Goal: Task Accomplishment & Management: Use online tool/utility

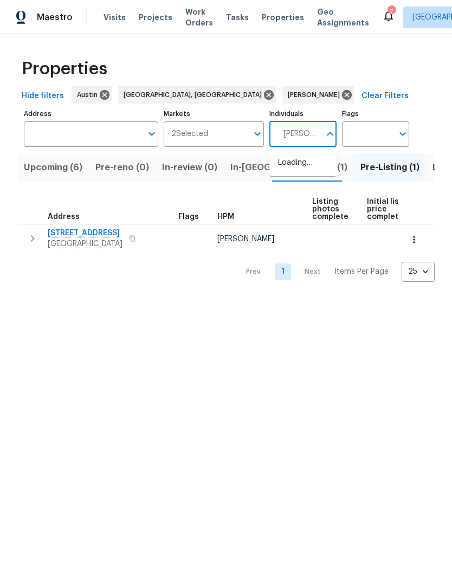
type input "[PERSON_NAME]"
click at [283, 155] on li "Martin Chagolla" at bounding box center [302, 168] width 67 height 29
type input "martin"
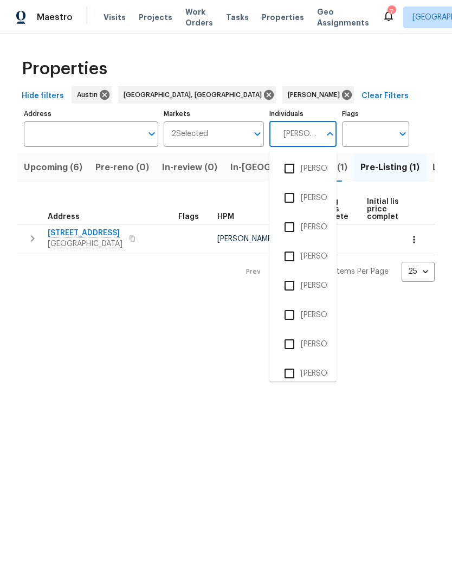
click at [293, 281] on input "checkbox" at bounding box center [289, 285] width 23 height 23
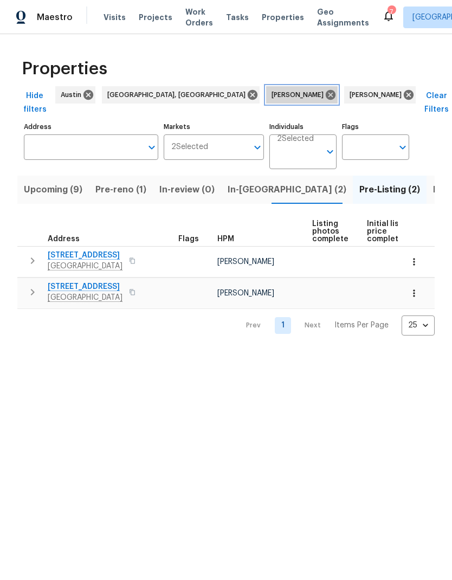
click at [325, 92] on icon at bounding box center [331, 95] width 12 height 12
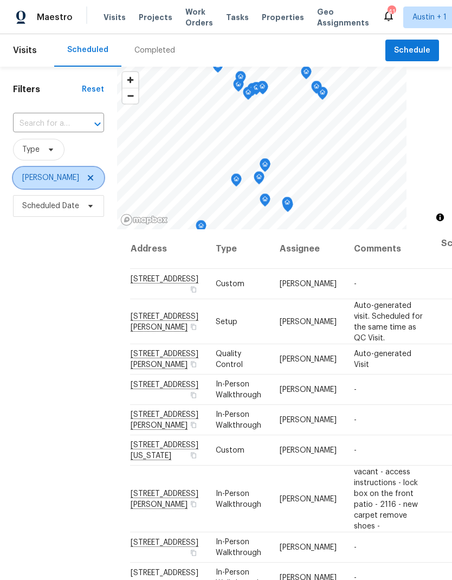
click at [84, 186] on span "[PERSON_NAME]" at bounding box center [58, 178] width 91 height 22
click at [92, 177] on icon at bounding box center [90, 177] width 5 height 5
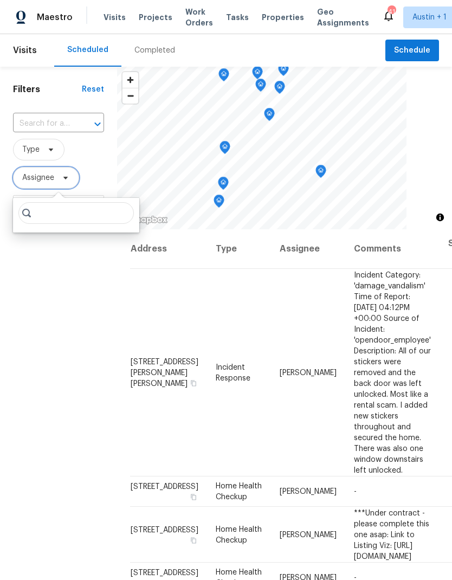
click at [70, 175] on icon at bounding box center [65, 177] width 9 height 9
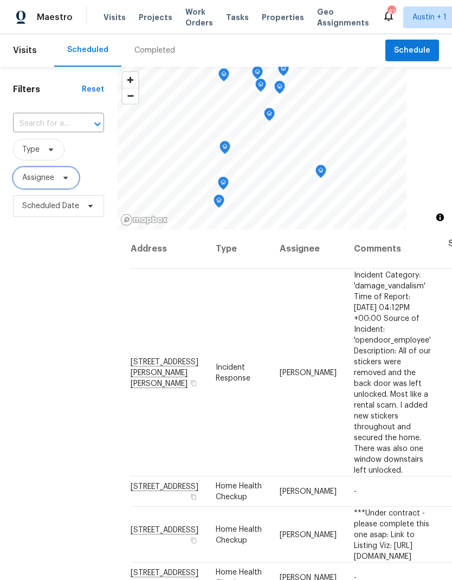
click at [60, 180] on span at bounding box center [64, 177] width 12 height 9
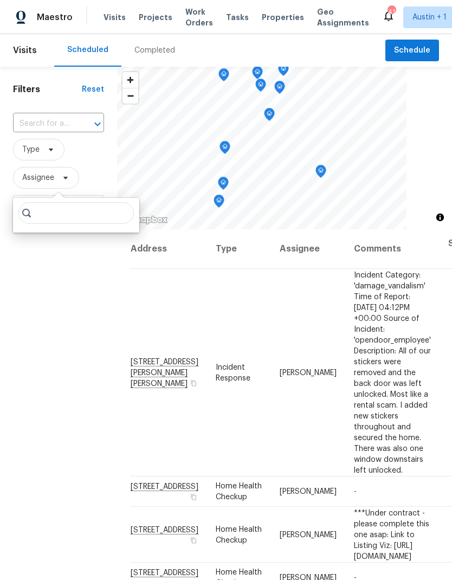
click at [70, 210] on input "search" at bounding box center [75, 213] width 115 height 22
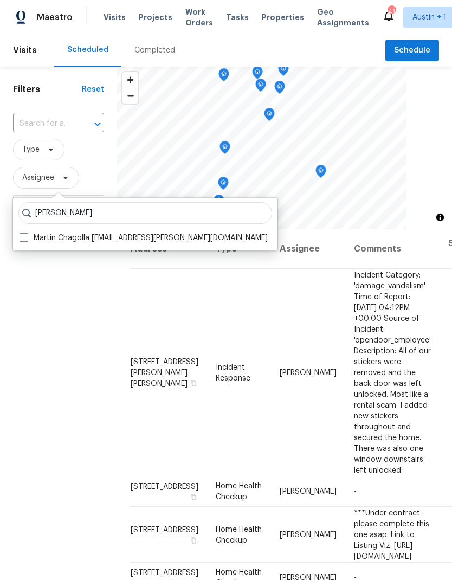
type input "Martin chagolla"
click at [29, 230] on div "Martin chagolla Martin Chagolla martin.chagolla@opendoor.com" at bounding box center [145, 224] width 265 height 52
click at [32, 234] on label "Martin Chagolla martin.chagolla@opendoor.com" at bounding box center [144, 238] width 248 height 11
click at [27, 234] on input "Martin Chagolla martin.chagolla@opendoor.com" at bounding box center [23, 236] width 7 height 7
checkbox input "true"
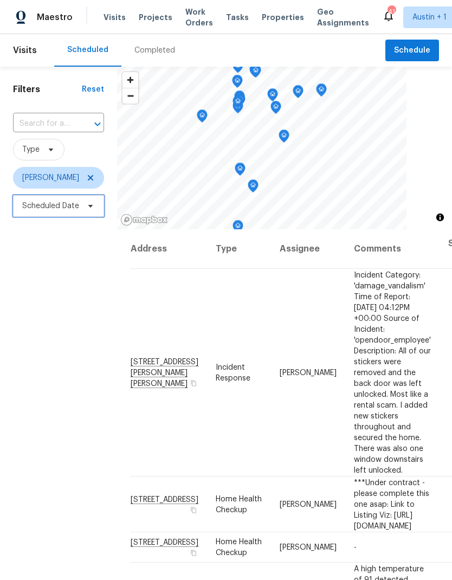
click at [49, 209] on span "Scheduled Date" at bounding box center [50, 206] width 57 height 11
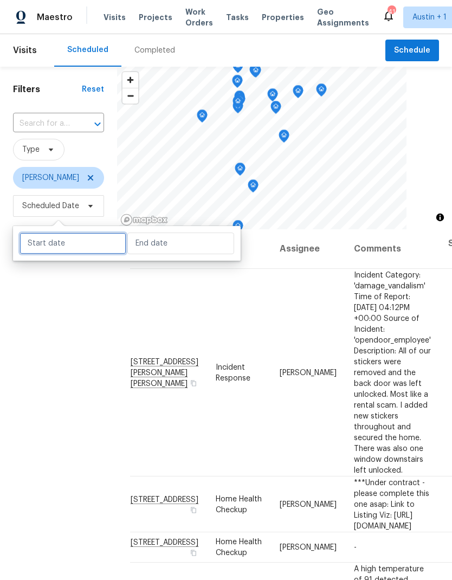
click at [54, 234] on input "text" at bounding box center [73, 244] width 107 height 22
select select "8"
select select "2025"
select select "9"
select select "2025"
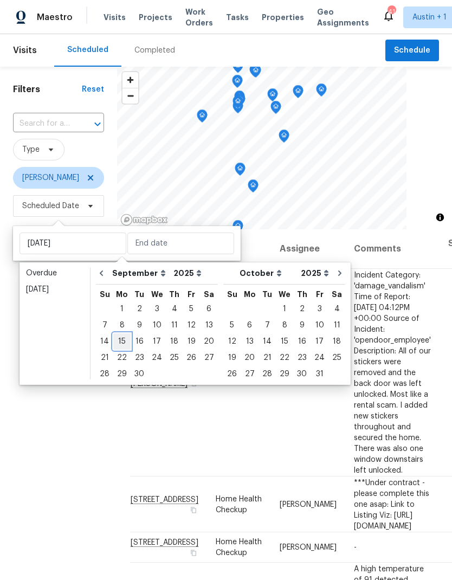
click at [121, 346] on div "15" at bounding box center [121, 341] width 17 height 15
type input "Mon, Sep 15"
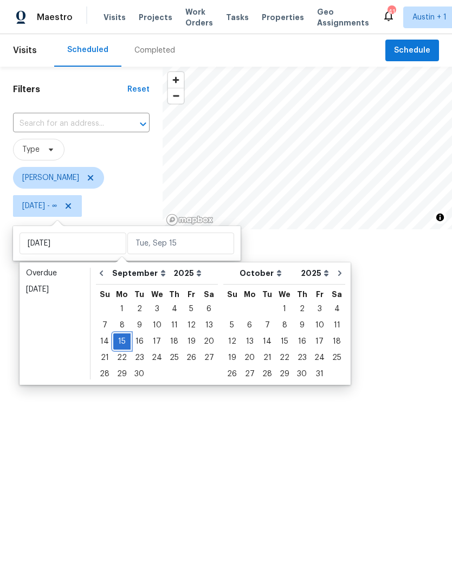
click at [124, 340] on div "15" at bounding box center [121, 341] width 17 height 15
type input "Mon, Sep 15"
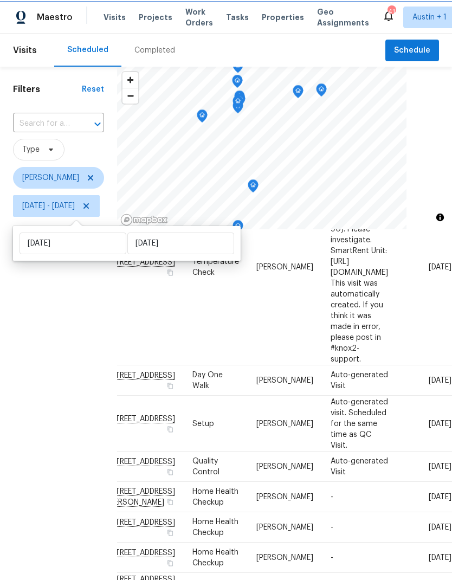
scroll to position [145, 130]
click at [0, 0] on icon at bounding box center [0, 0] width 0 height 0
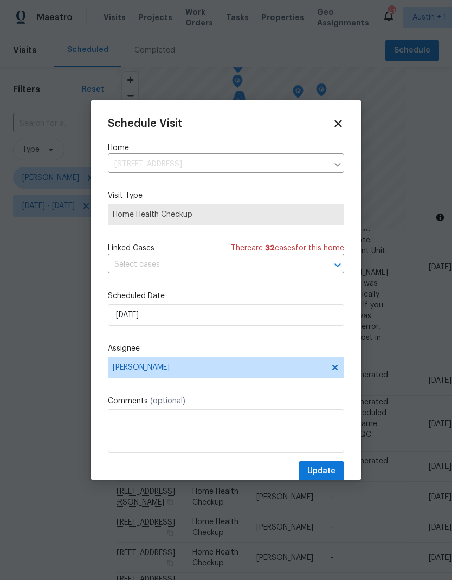
click at [286, 515] on div at bounding box center [226, 290] width 452 height 580
click at [258, 519] on div at bounding box center [226, 290] width 452 height 580
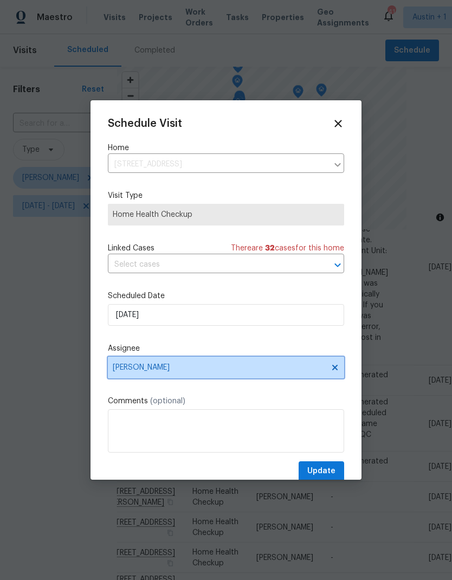
click at [247, 369] on span "Martin Chagolla" at bounding box center [219, 367] width 212 height 9
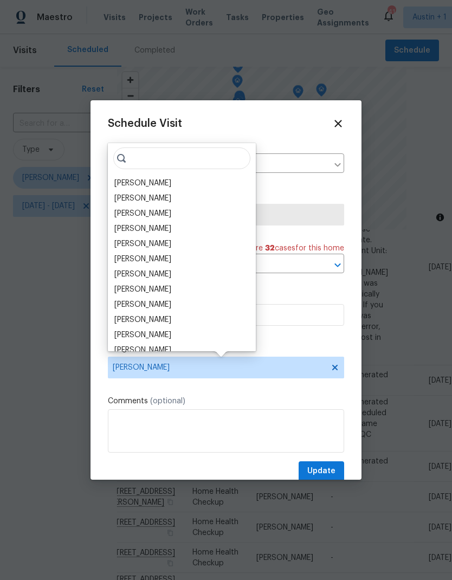
click at [167, 233] on div "[PERSON_NAME]" at bounding box center [142, 228] width 57 height 11
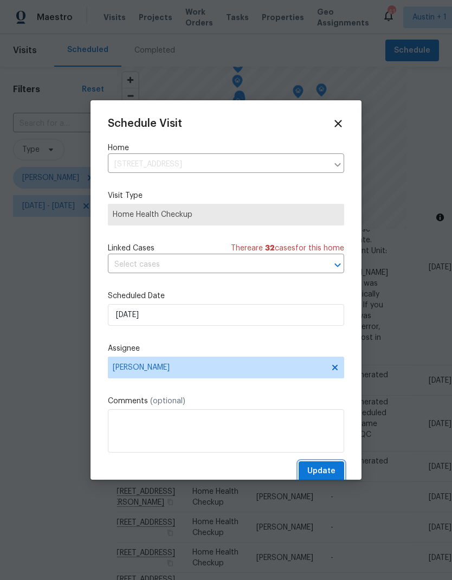
click at [322, 474] on span "Update" at bounding box center [321, 472] width 28 height 14
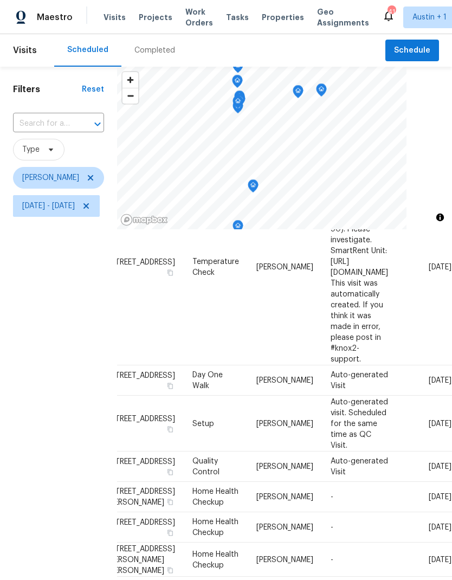
scroll to position [145, 125]
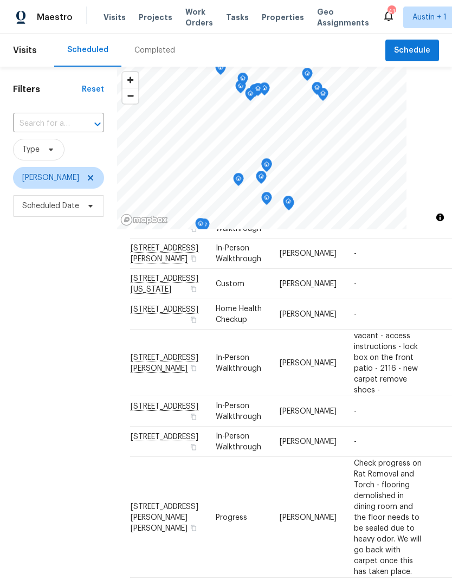
scroll to position [167, 0]
click at [145, 313] on span "21829 Ticonderoga Ave, Lago Vista, TX 78645" at bounding box center [165, 309] width 68 height 8
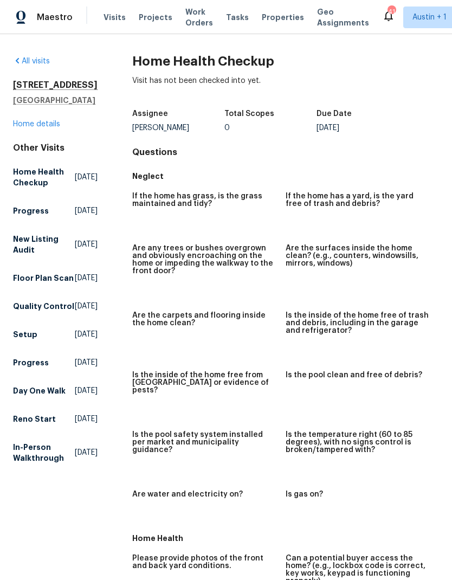
click at [39, 128] on link "Home details" at bounding box center [36, 124] width 47 height 8
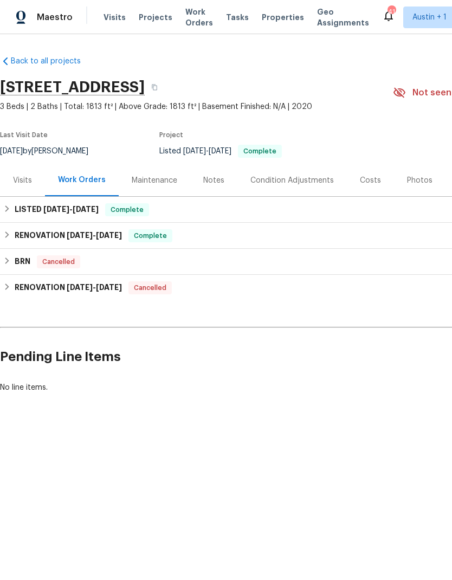
click at [35, 179] on div "Visits" at bounding box center [22, 180] width 45 height 32
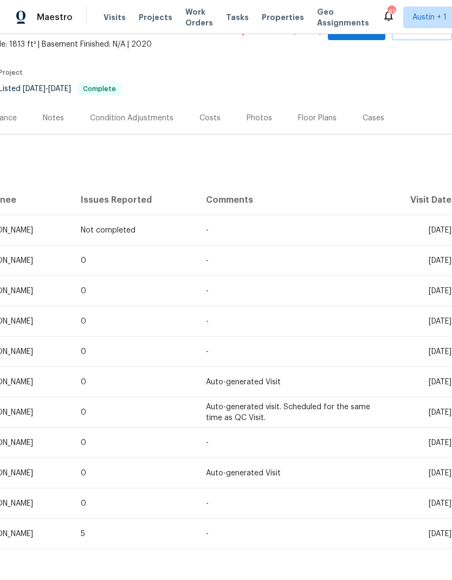
scroll to position [62, 160]
